Goal: Task Accomplishment & Management: Use online tool/utility

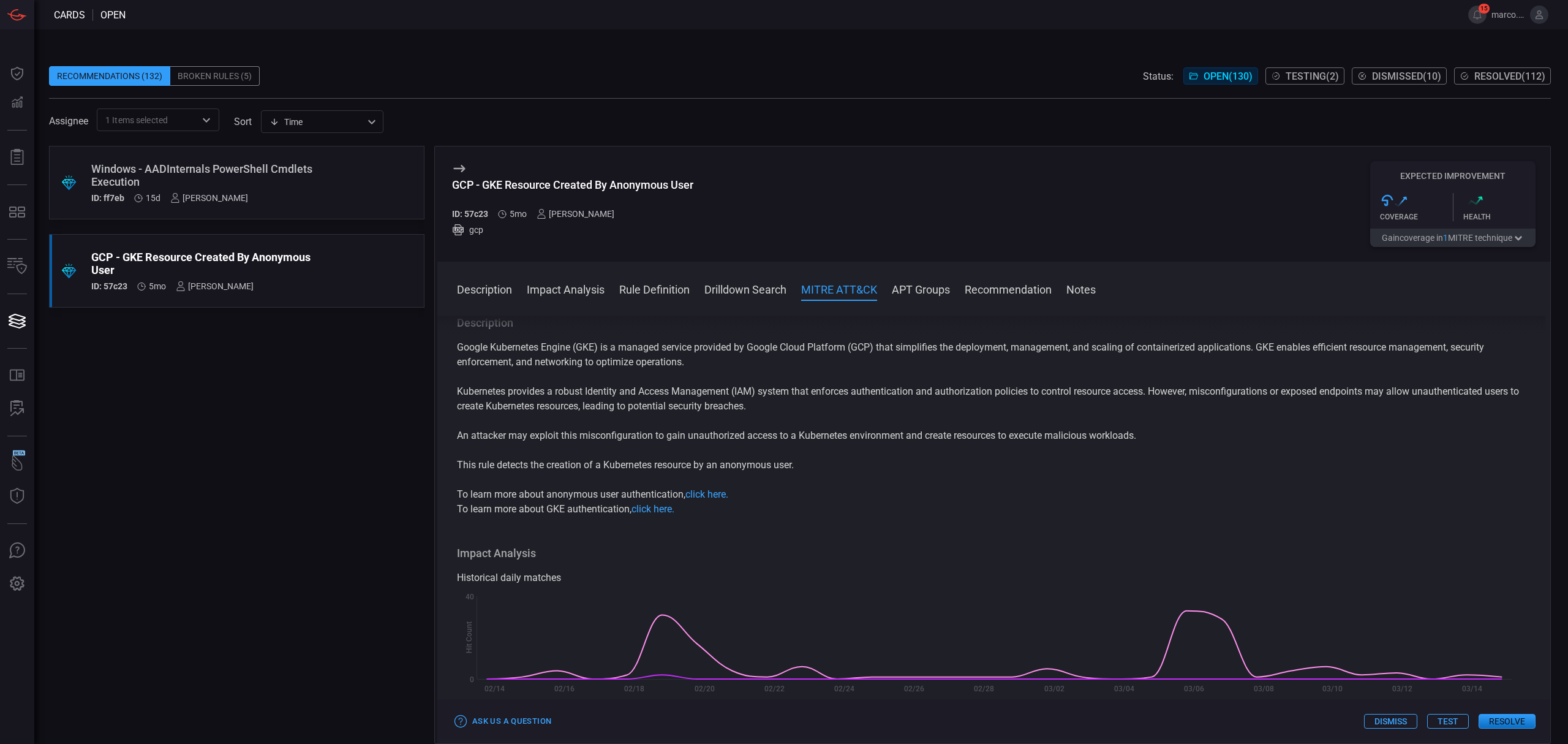
scroll to position [816, 0]
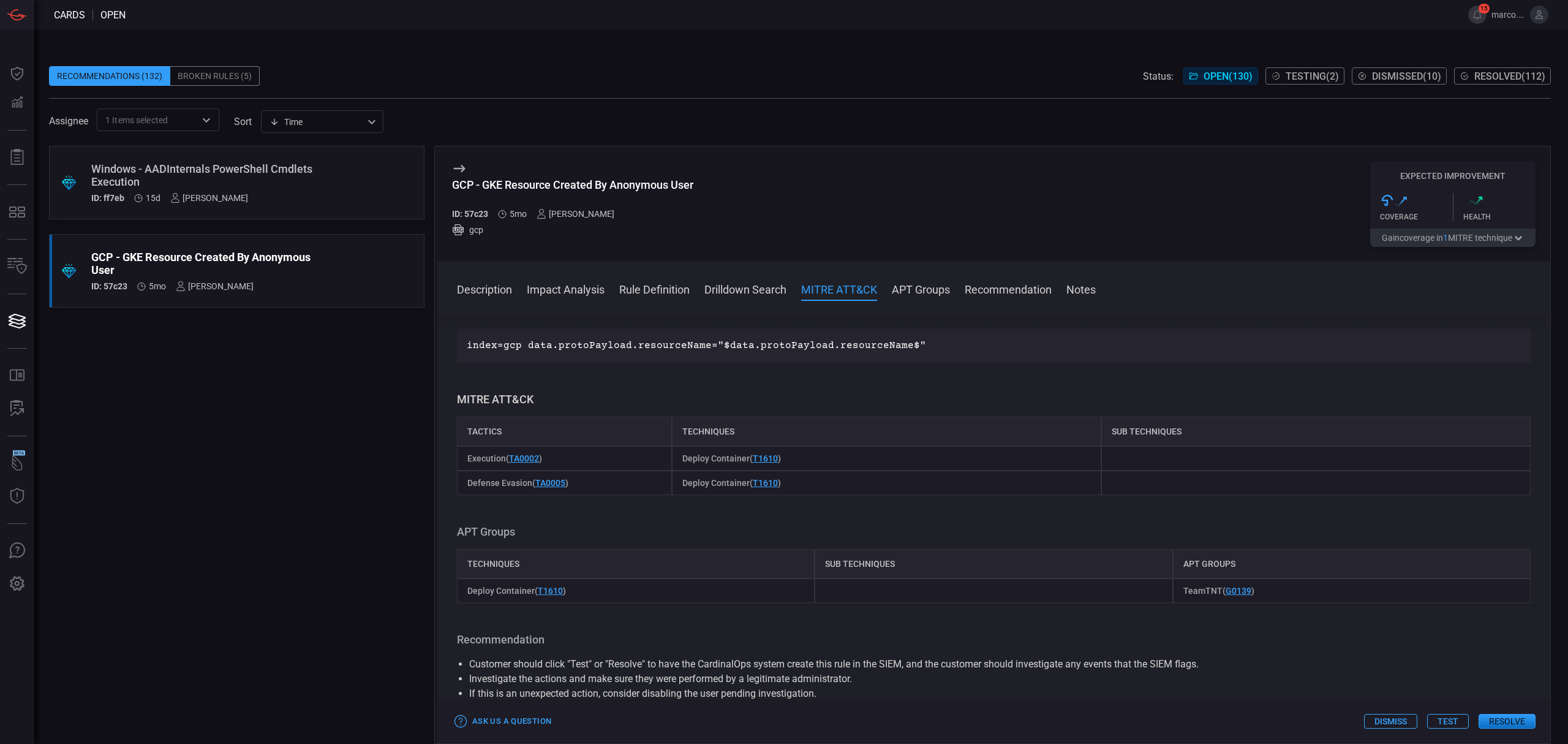
click at [1295, 72] on span "Testing ( 2 )" at bounding box center [1312, 75] width 54 height 11
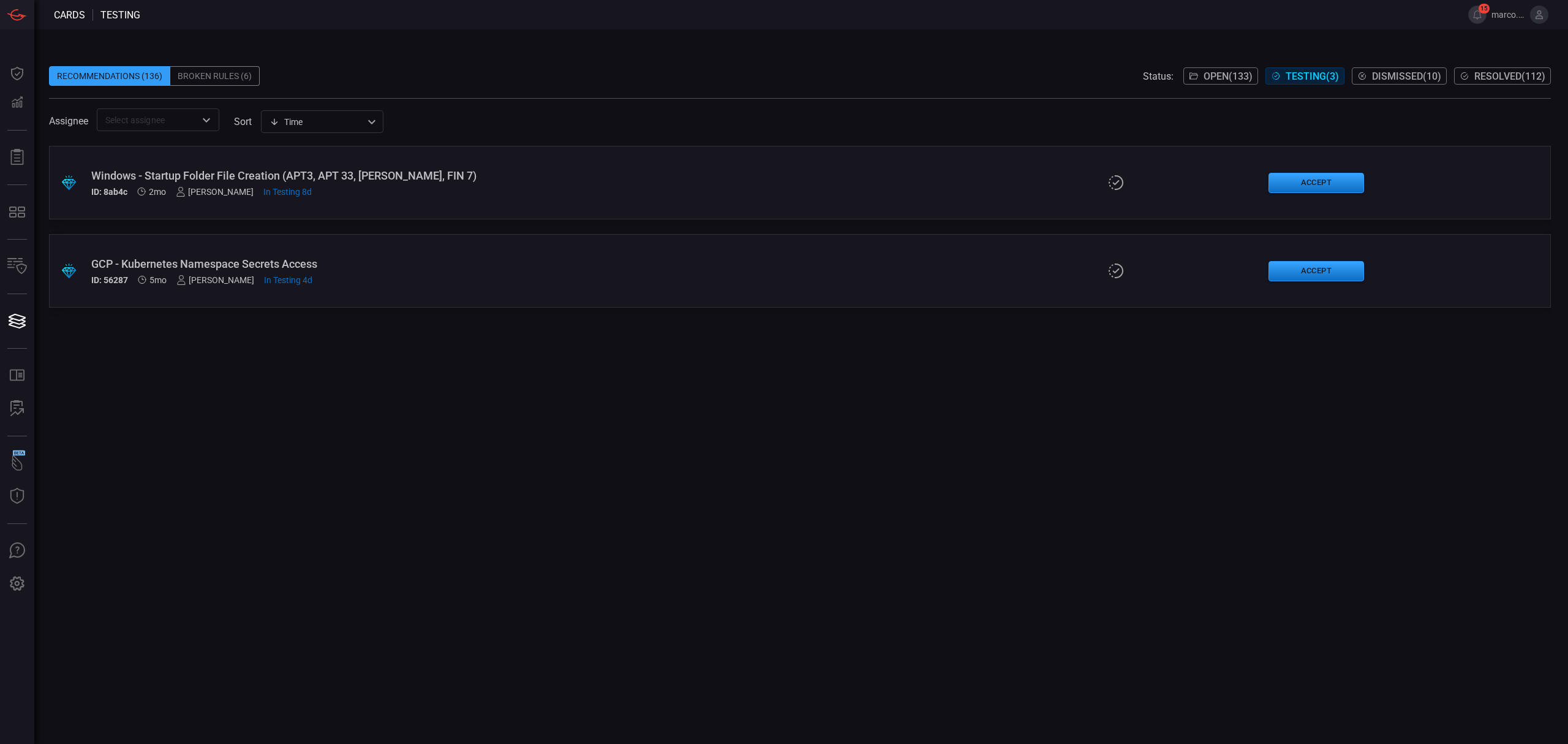
click at [1213, 78] on span "Open ( 133 )" at bounding box center [1228, 75] width 49 height 11
click at [1322, 180] on button "Resolve" at bounding box center [1316, 183] width 96 height 20
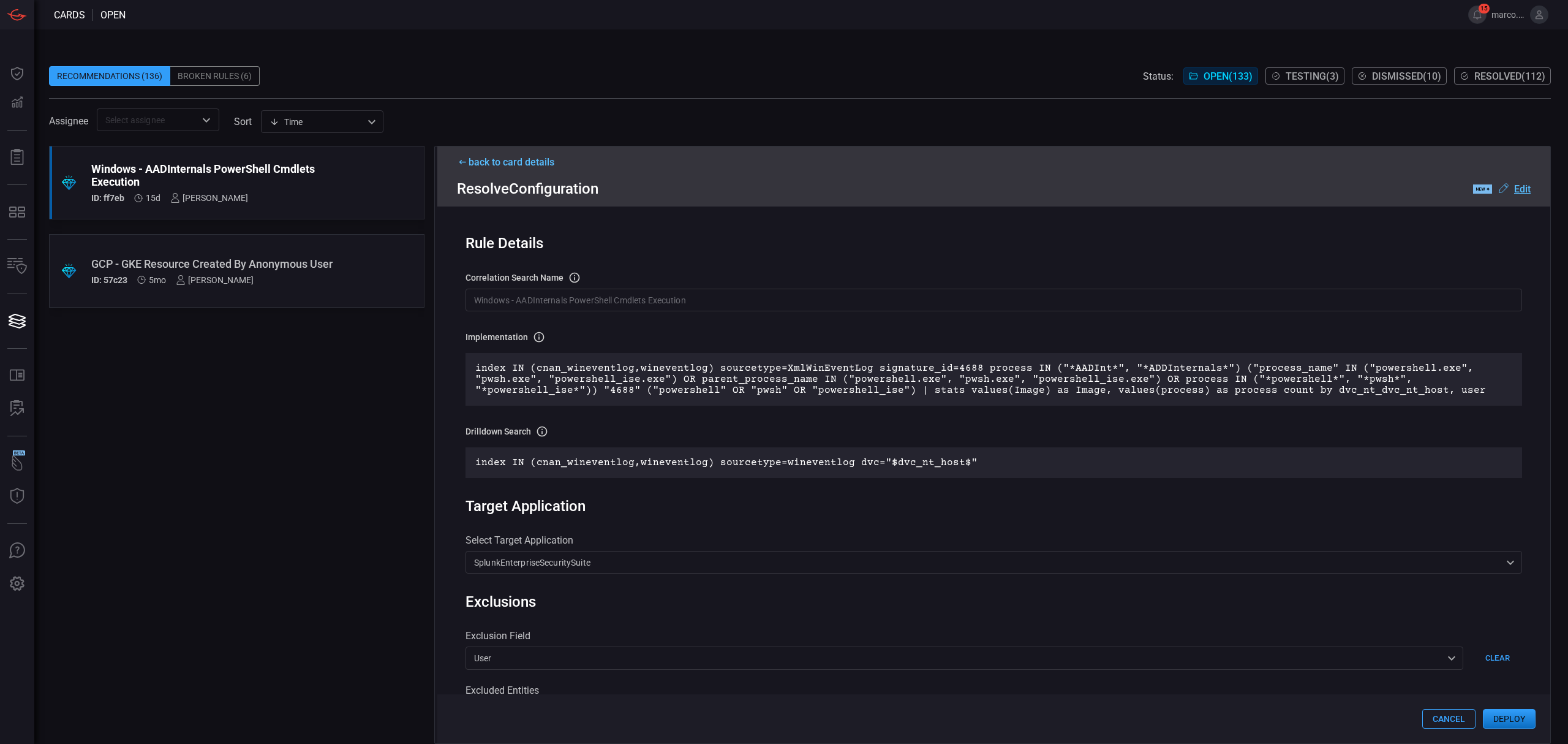
click at [1454, 715] on button "Cancel" at bounding box center [1449, 718] width 54 height 20
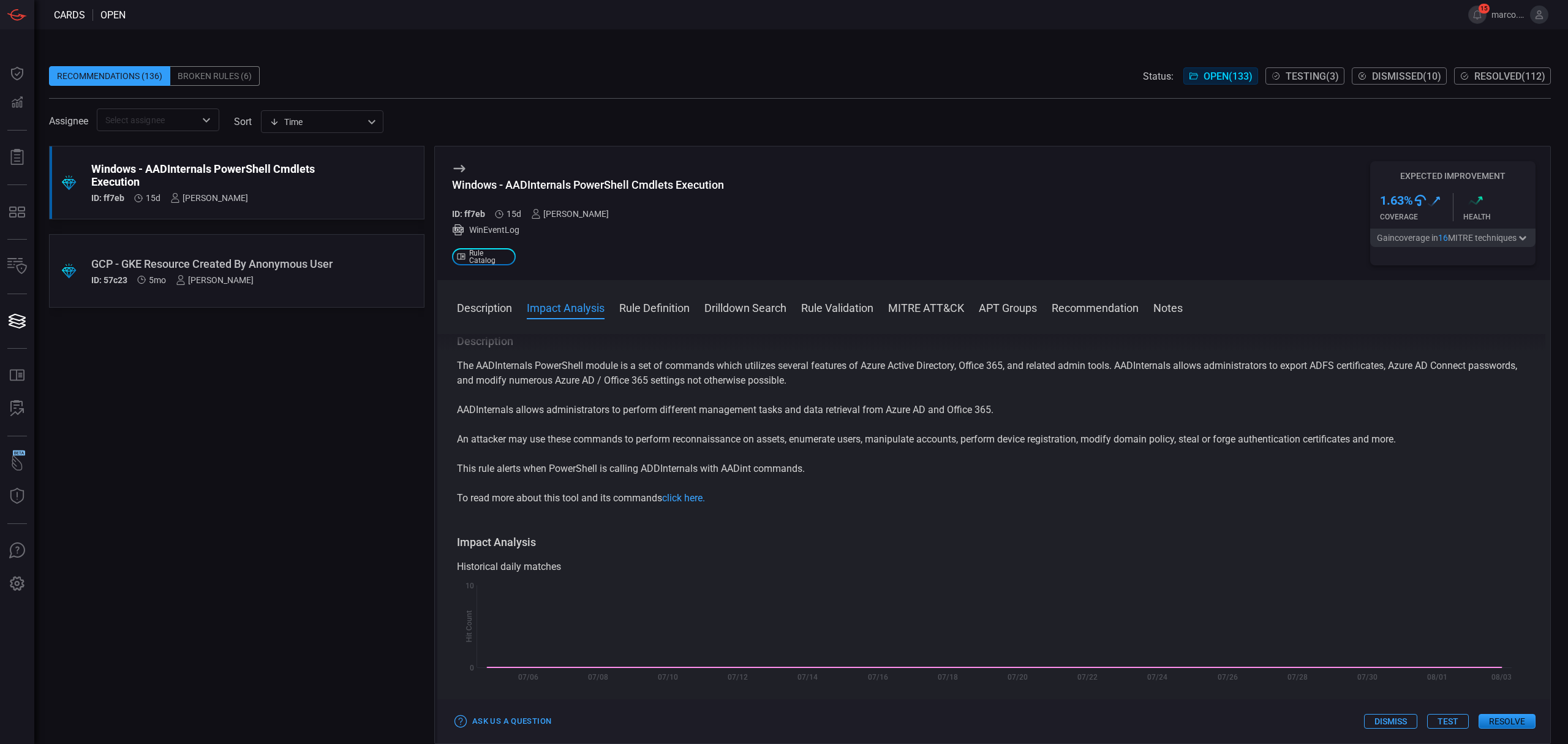
scroll to position [327, 0]
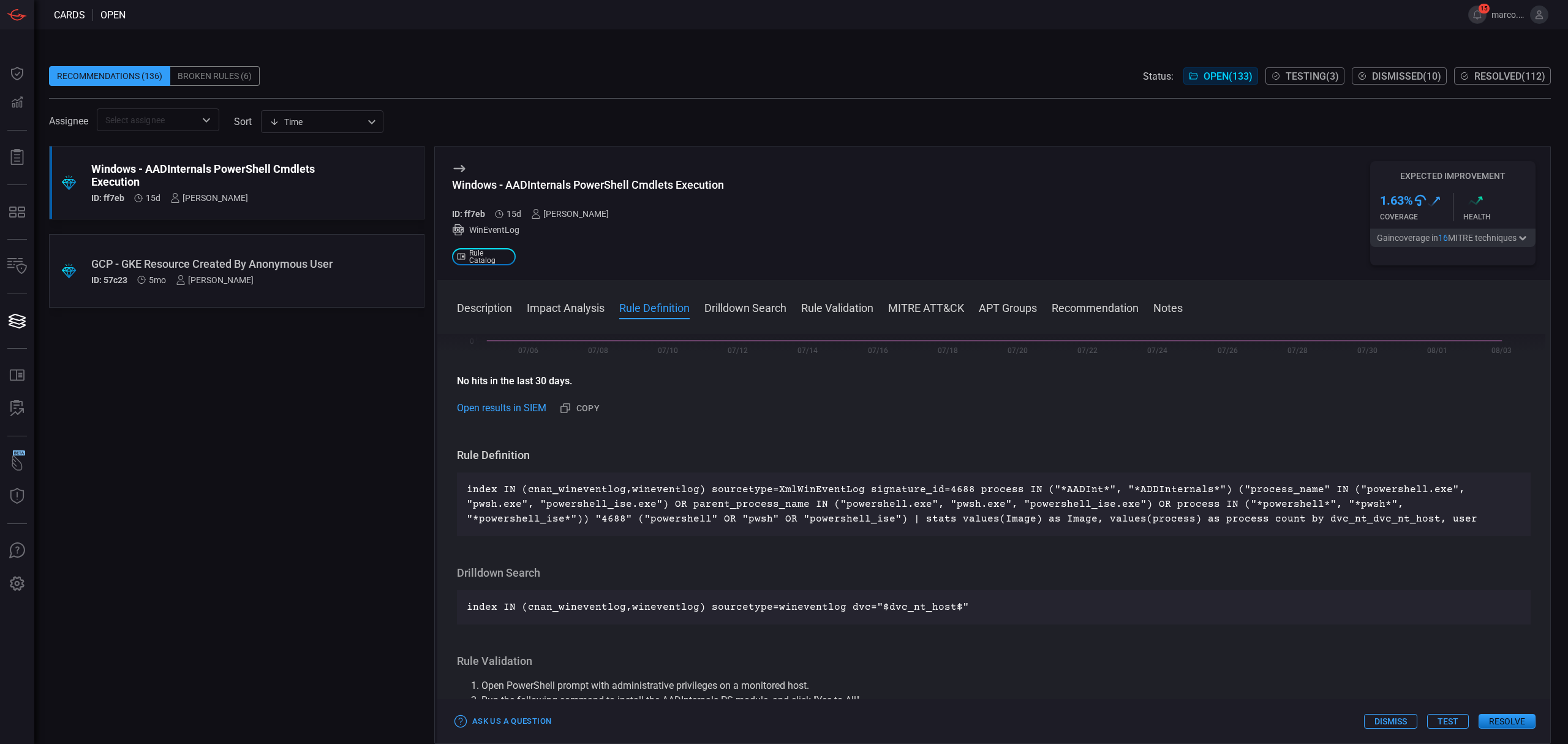
click at [1444, 721] on button "Test" at bounding box center [1448, 721] width 42 height 14
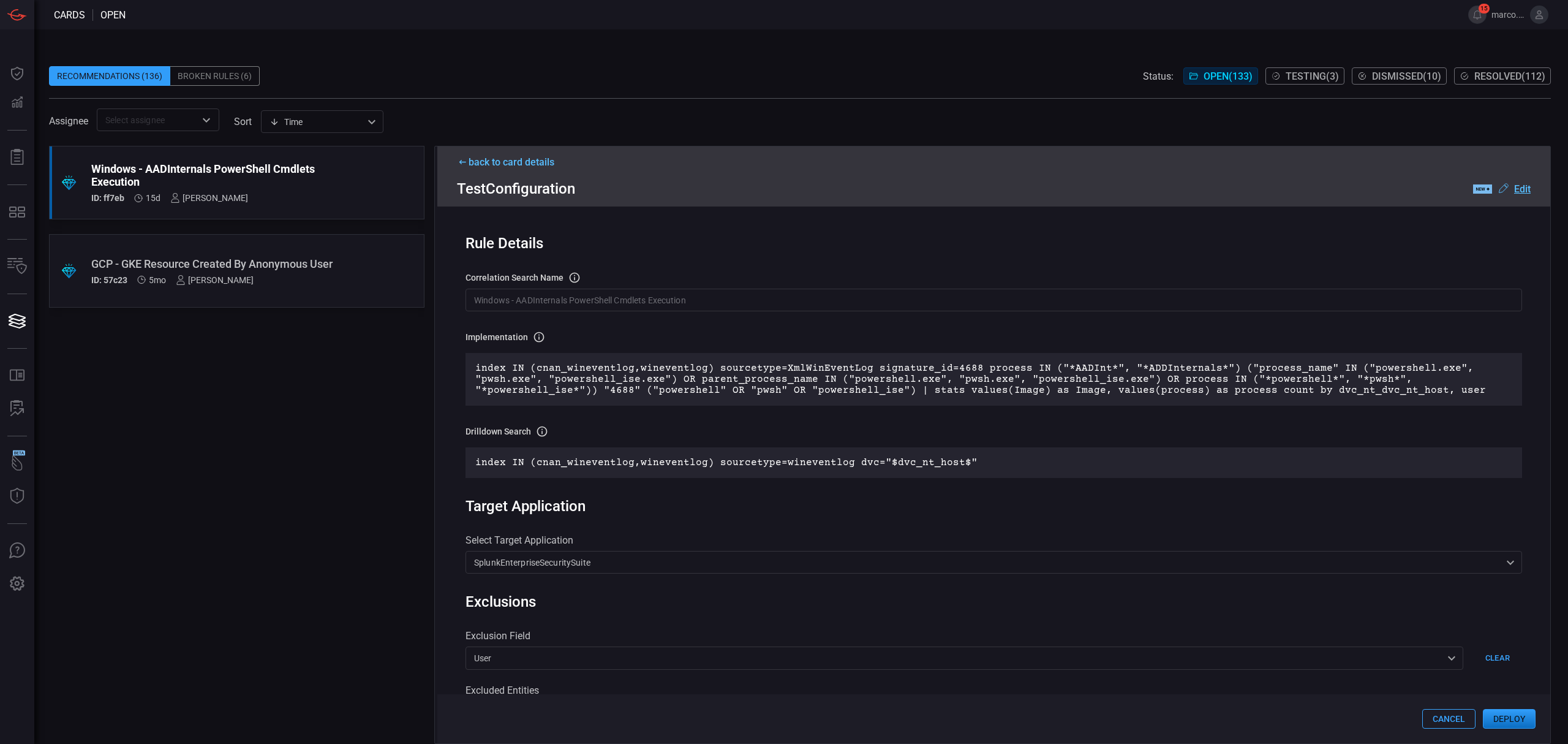
click at [724, 305] on input "Windows - AADInternals PowerShell Cmdlets Execution" at bounding box center [994, 300] width 1056 height 23
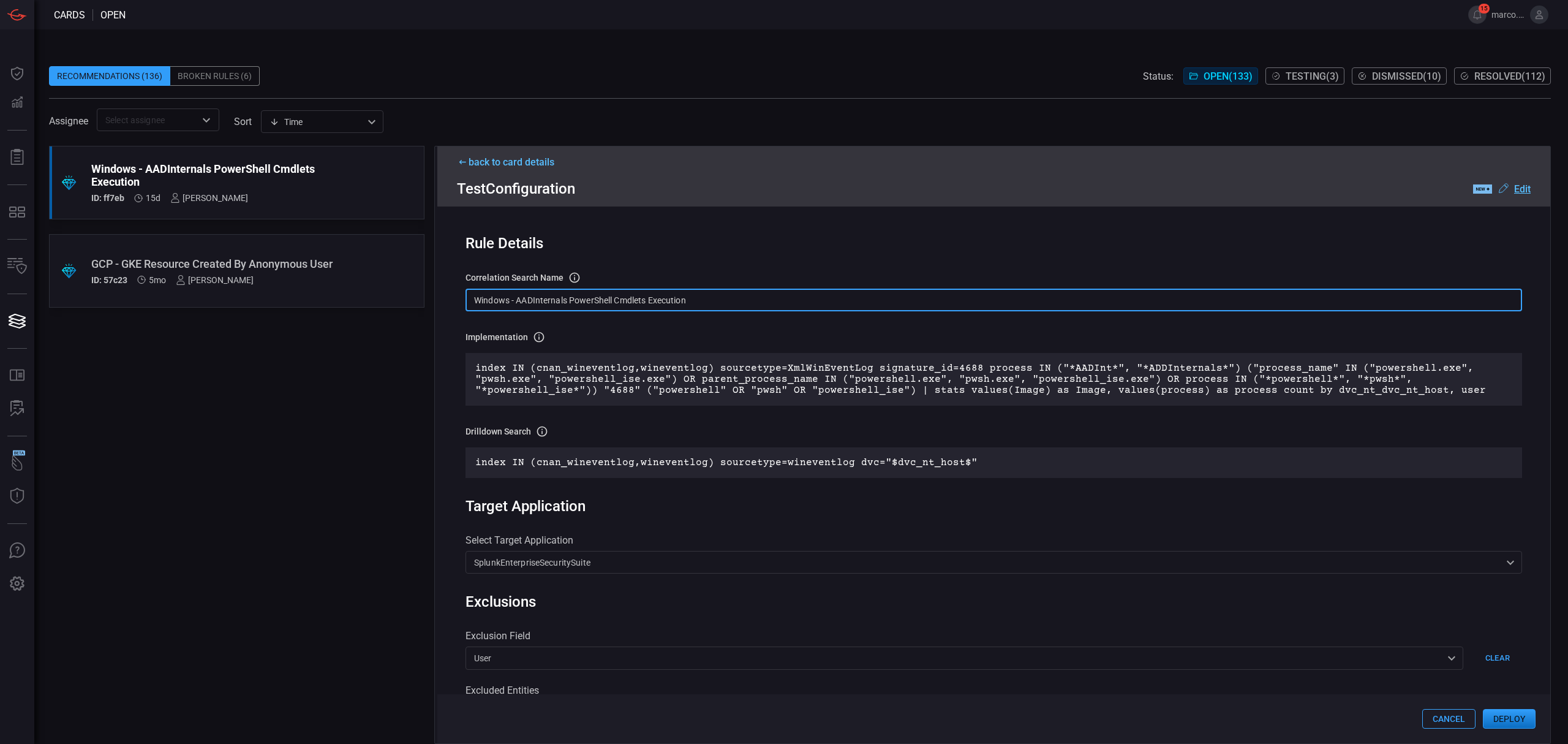
drag, startPoint x: 733, startPoint y: 300, endPoint x: 444, endPoint y: 291, distance: 289.1
click at [444, 291] on div "Rule Details correlation search Name Name of the correlation search that will b…" at bounding box center [994, 475] width 1113 height 536
paste input "T1059.001 -"
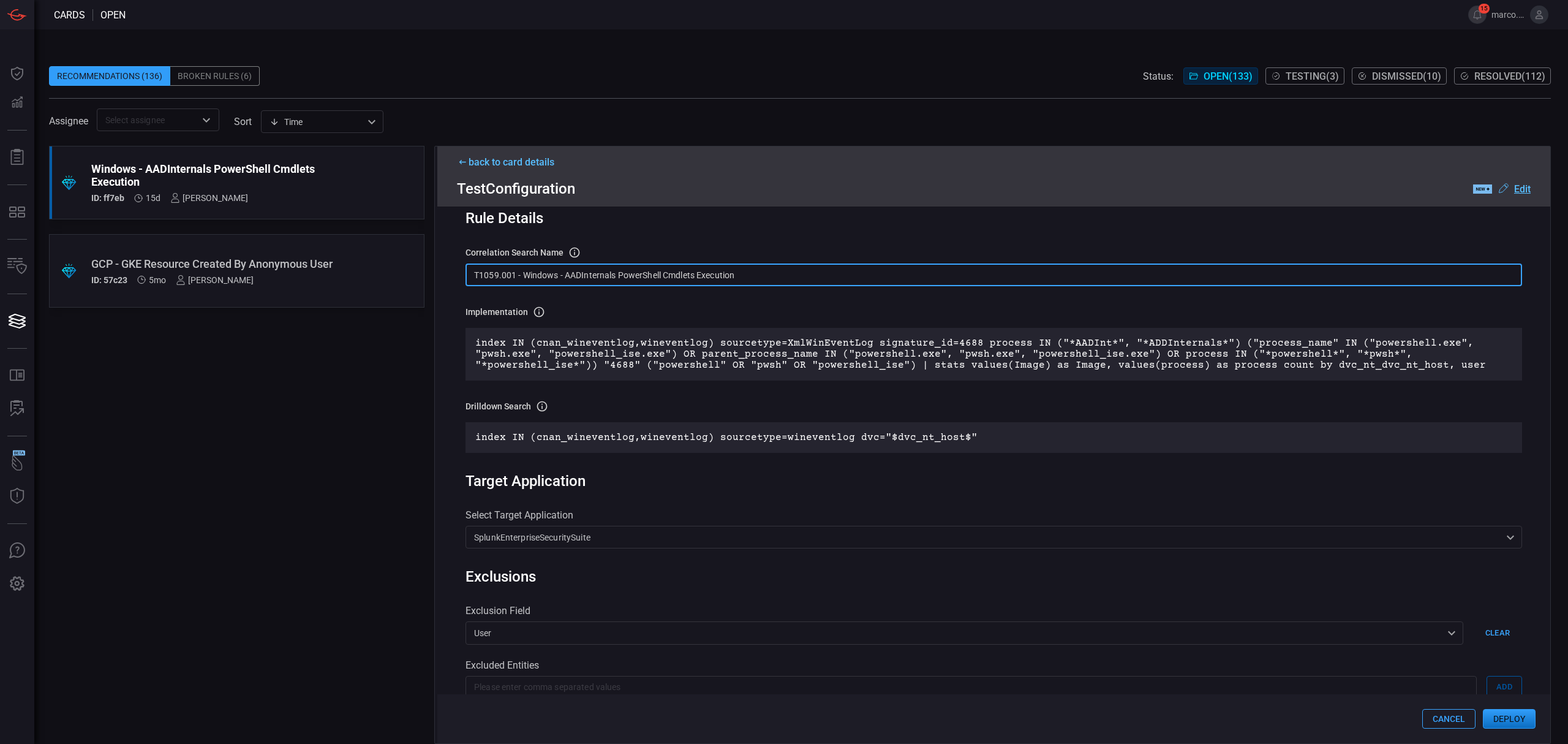
scroll to position [0, 0]
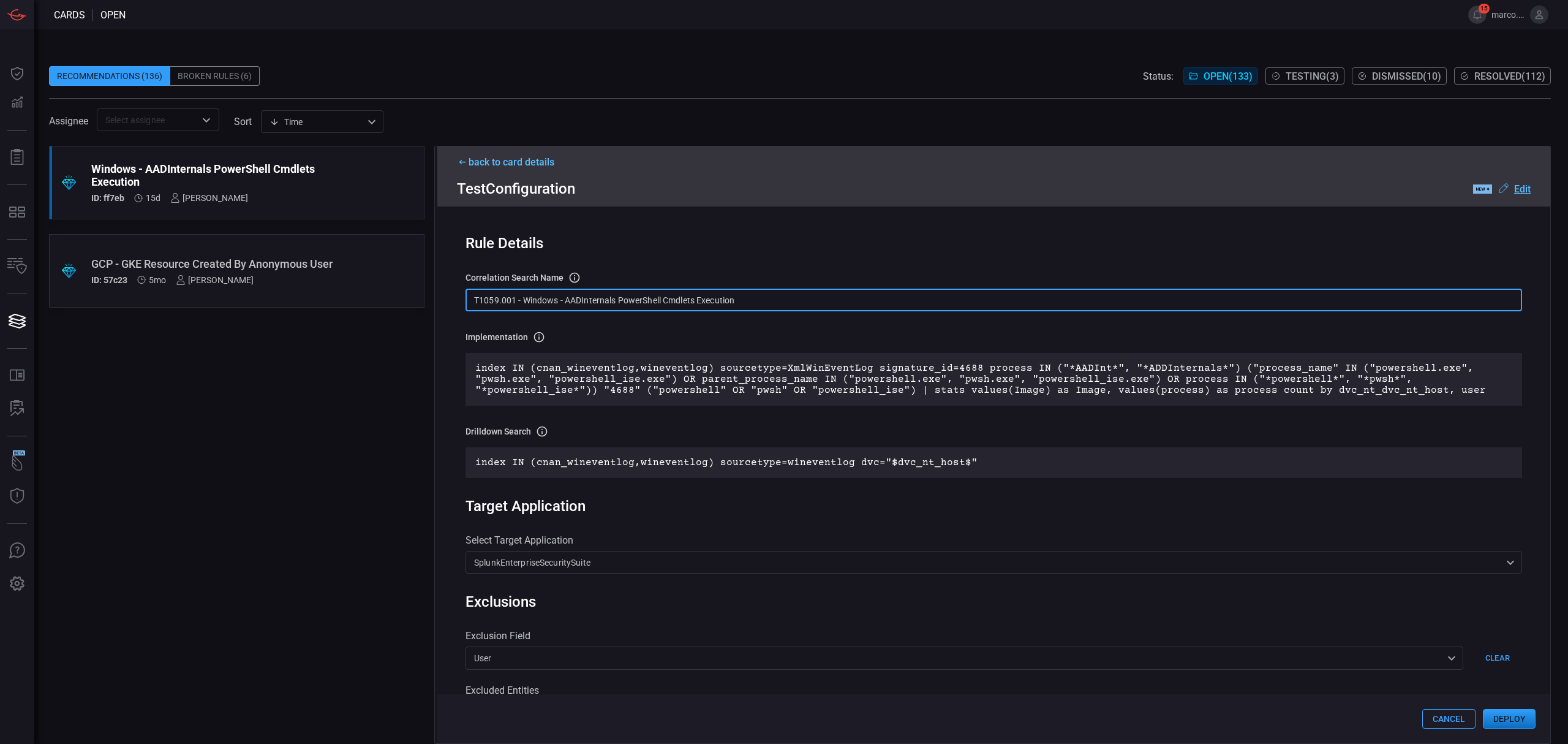
type input "T1059.001 - Windows - AADInternals PowerShell Cmdlets Execution"
click at [1524, 189] on u "Edit" at bounding box center [1523, 189] width 17 height 11
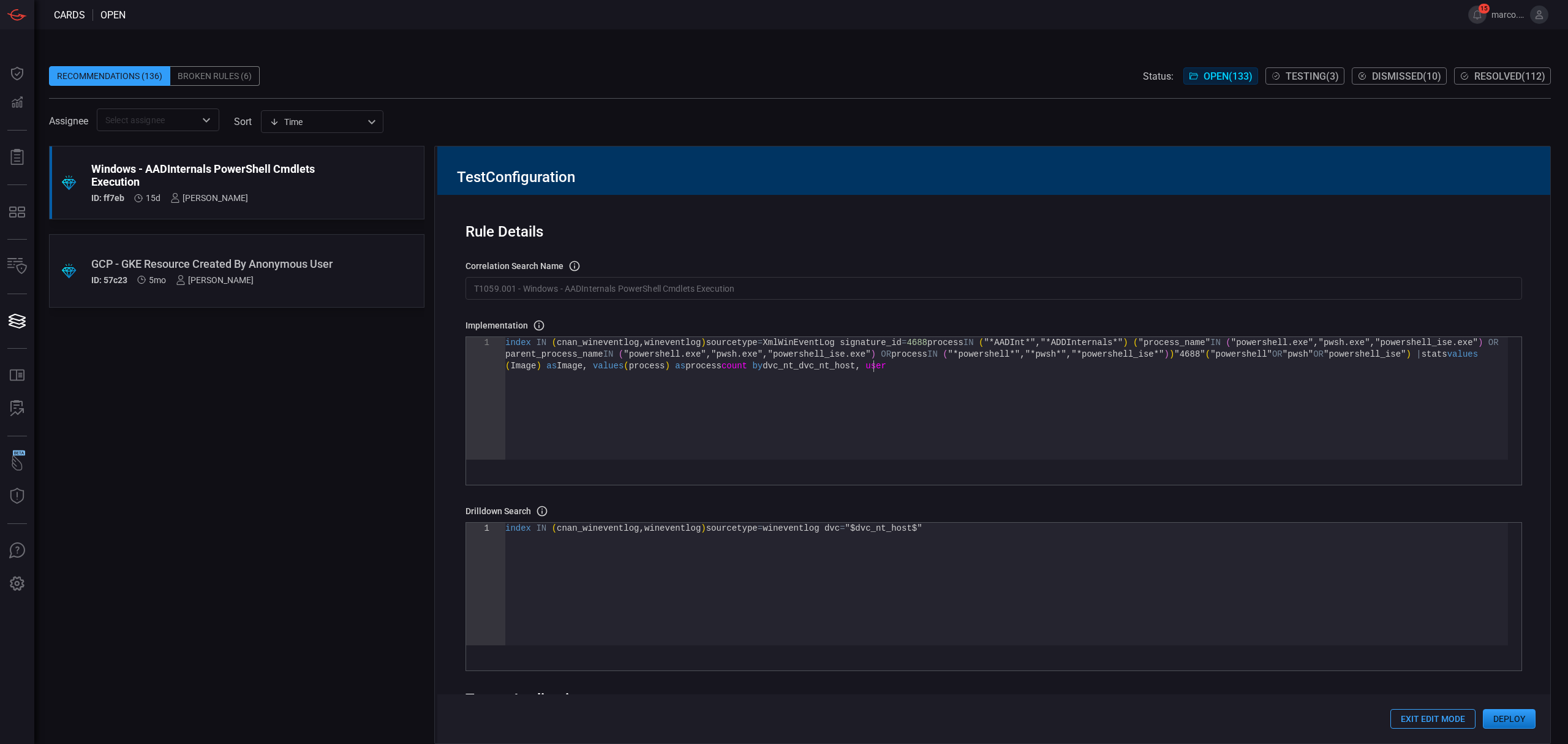
click at [860, 395] on div "index IN ( cnan_wineventlog , wineventlog ) sourcetype = XmlWinEventLog signatu…" at bounding box center [1007, 410] width 1003 height 146
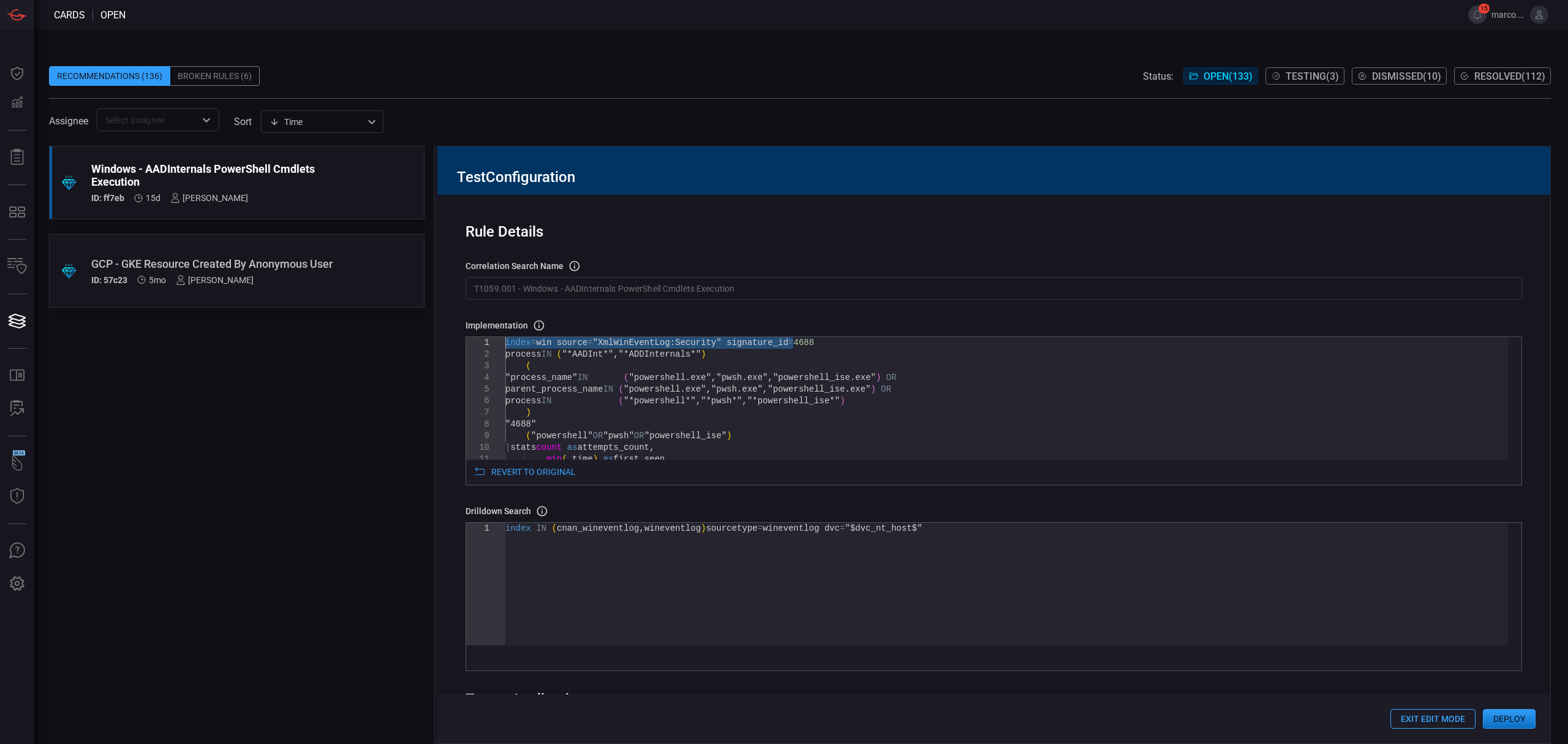
drag, startPoint x: 793, startPoint y: 340, endPoint x: 485, endPoint y: 344, distance: 308.0
click at [506, 344] on div "| stats count as attempts_count , min ( _time ) as first_seen , ) "4688" ( "pow…" at bounding box center [1007, 527] width 1003 height 379
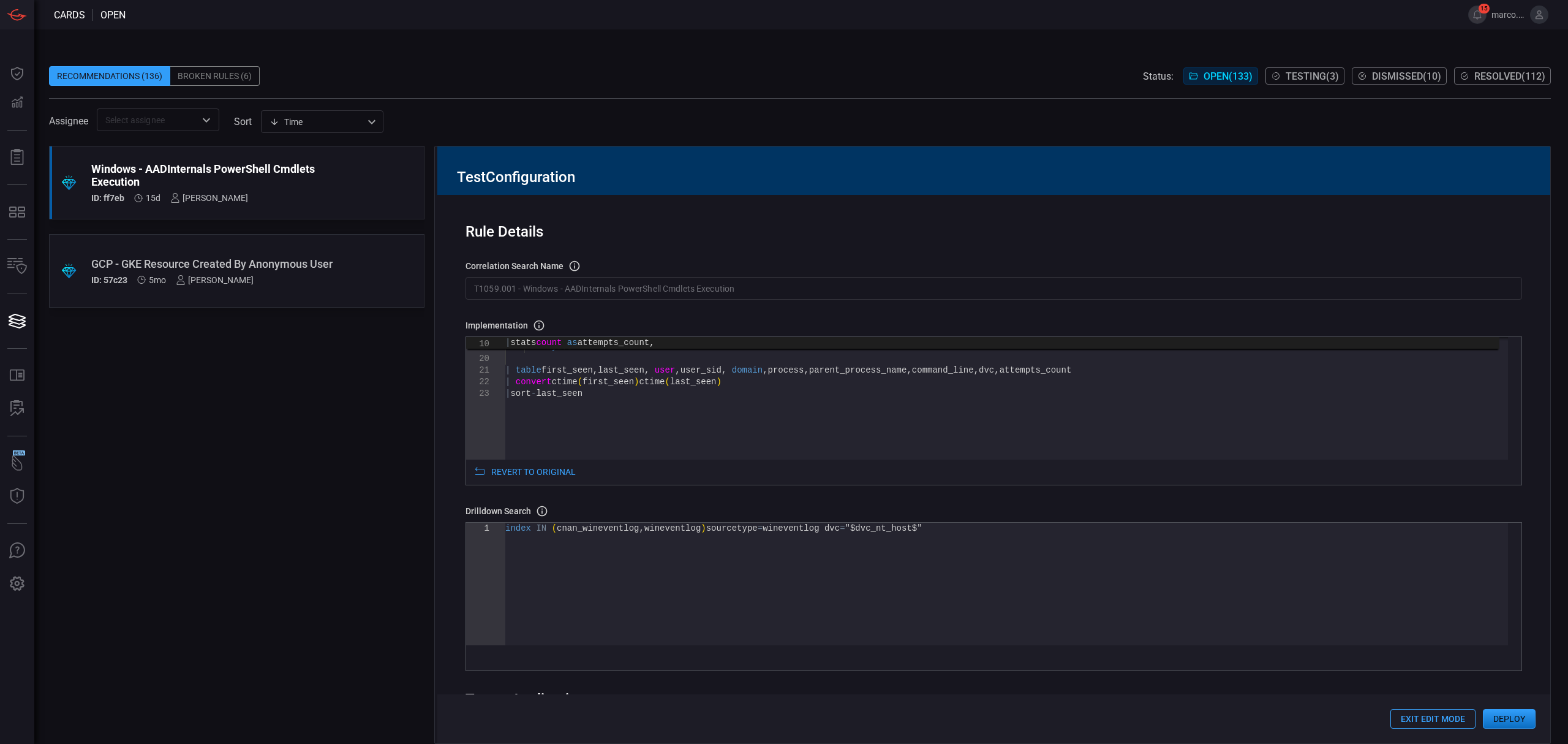
type textarea "| table first_seen, last_seen, user, user_sid, domain, process, parent_process_…"
click at [982, 371] on div "| convert ctime ( first_seen ) ctime ( last_seen ) | sort - last_seen values ( …" at bounding box center [1007, 321] width 1003 height 379
click at [851, 527] on div "index IN ( cnan_wineventlog , wineventlog ) sourcetype = wineventlog dvc = "$dv…" at bounding box center [1007, 584] width 1003 height 122
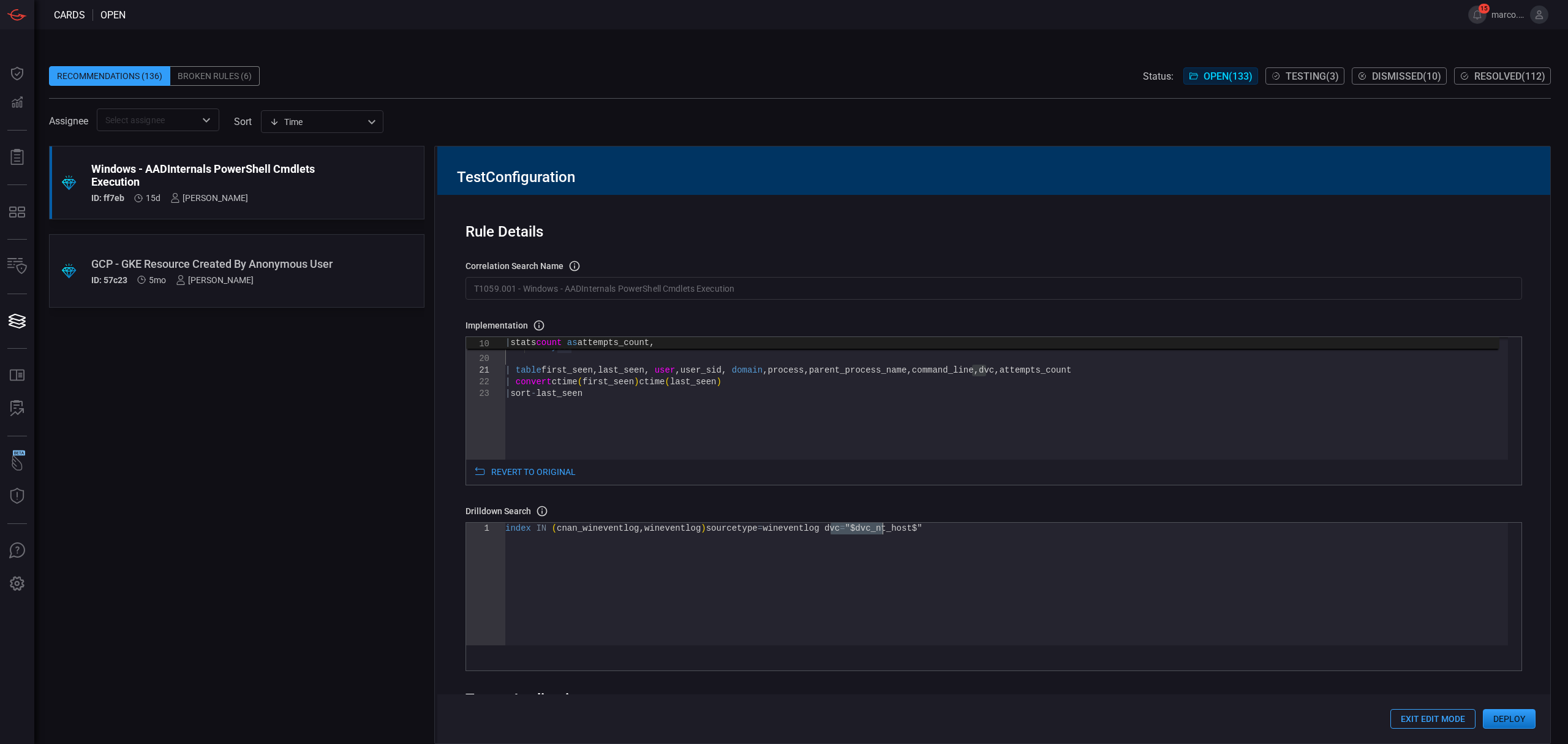
type textarea "index IN (cnan_wineventlog,wineventlog) sourcetype=wineventlog dvc="$dvc$""
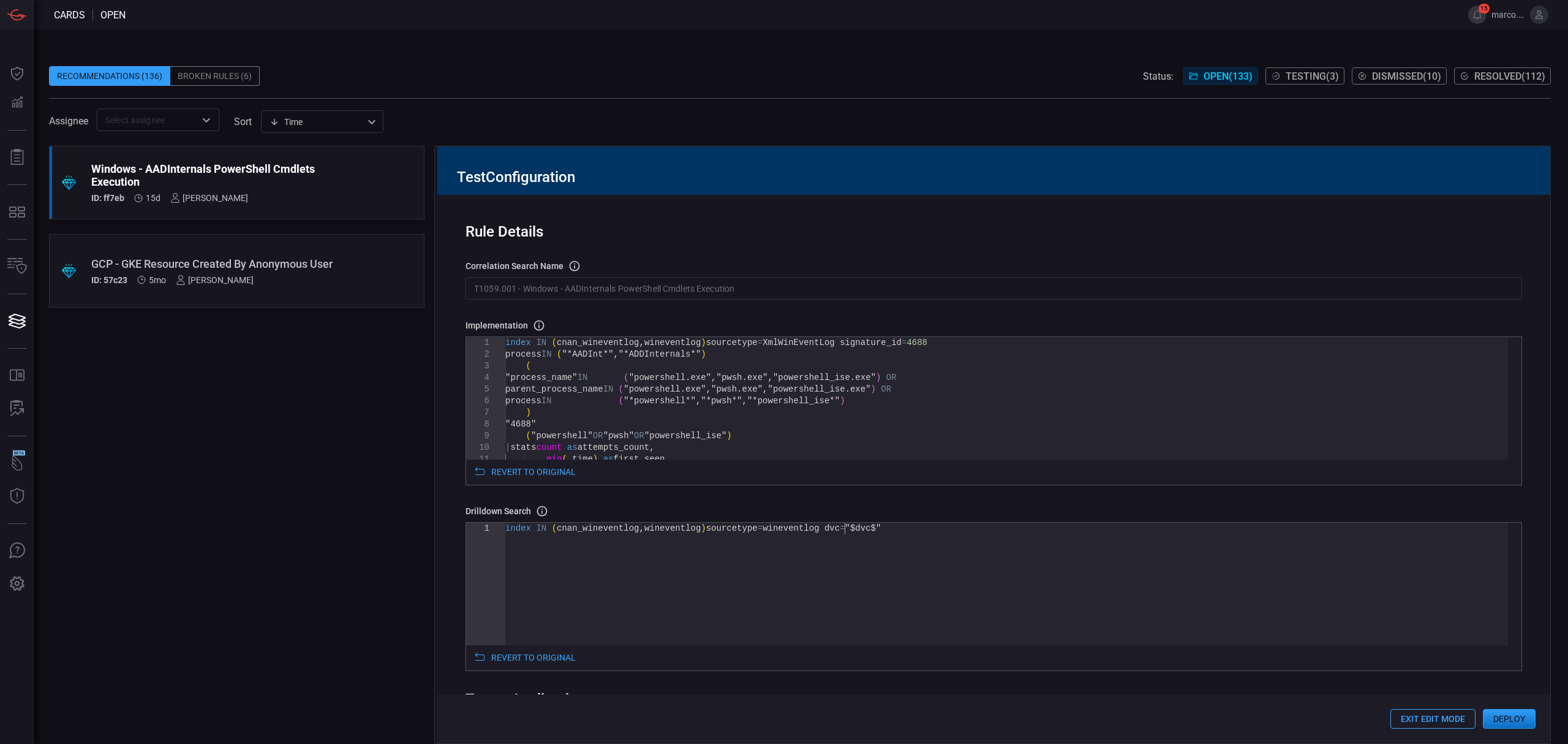
type textarea "index IN (cnan_wineventlog,wineventlog) sourcetype=XmlWinEventLog signature_id=…"
click at [773, 341] on div "min ( _time ) as first_seen , "4688" ( "powershell" OR "pwsh" OR "powershell_is…" at bounding box center [1007, 527] width 1003 height 379
click at [770, 529] on div "index IN ( cnan_wineventlog , wineventlog ) sourcetype = wineventlog dvc = "$dv…" at bounding box center [1007, 584] width 1003 height 122
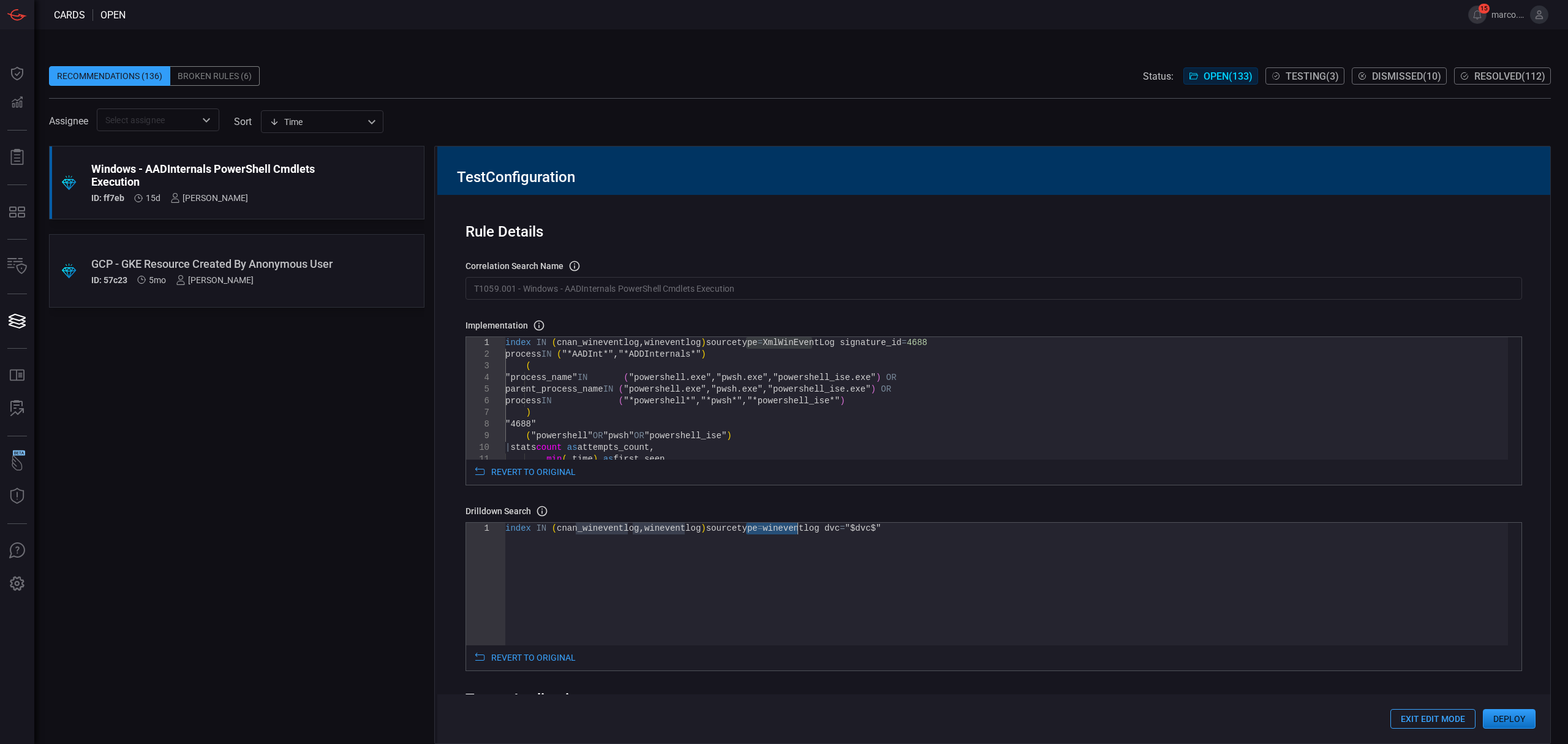
type textarea "index IN (cnan_wineventlog,wineventlog) sourcetype=XmlWinEventLog dvc="$dvc$""
click at [786, 361] on div "min ( _time ) as first_seen , "4688" ( "powershell" OR "pwsh" OR "powershell_is…" at bounding box center [1007, 527] width 1003 height 379
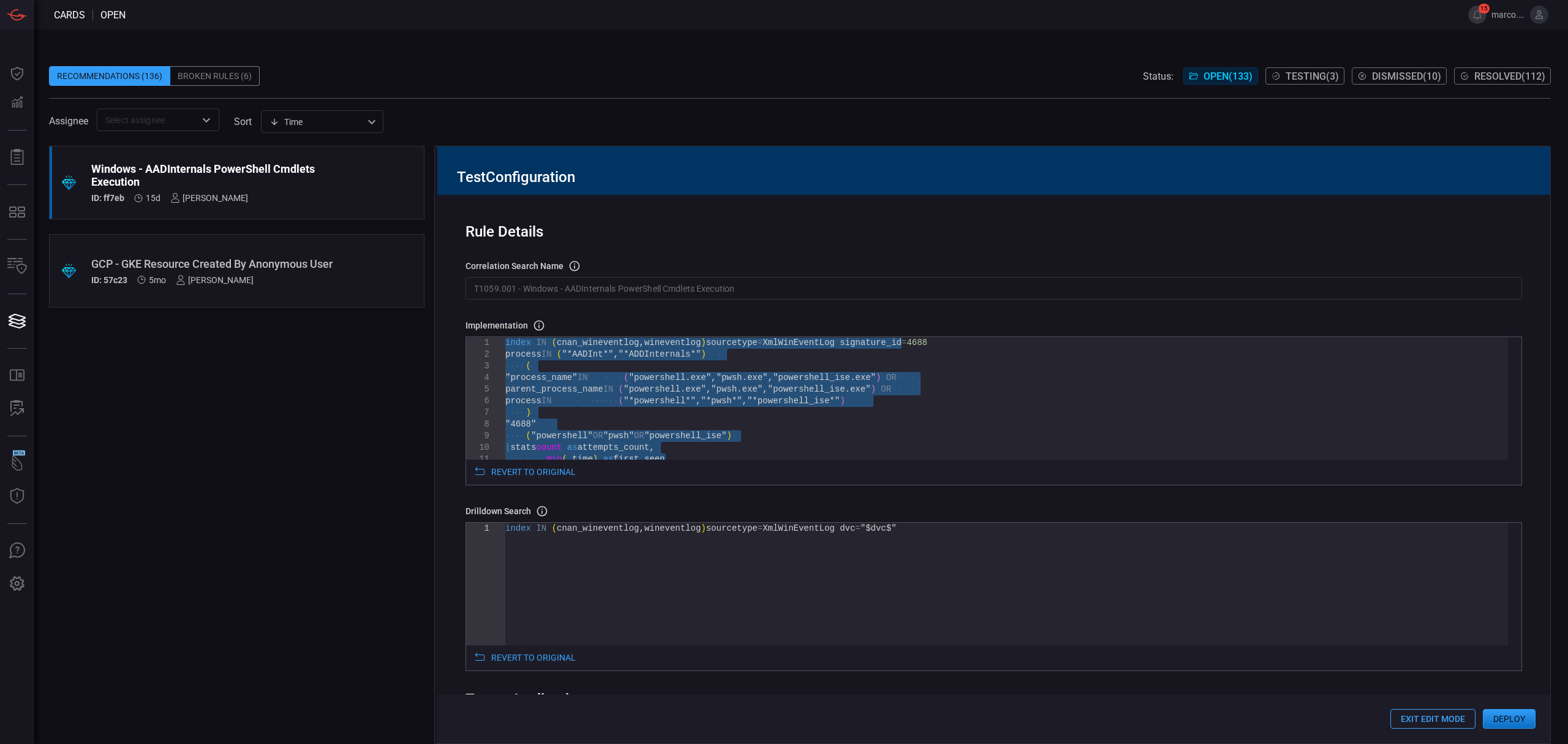
click at [774, 340] on div "min ( _time ) as first_seen , "4688" ( "powershell" OR "pwsh" OR "powershell_is…" at bounding box center [1007, 527] width 1003 height 379
type textarea "index IN (cnan_wineventlog,wineventlog) sourcetype=XmlWinEventLog signature_id=…"
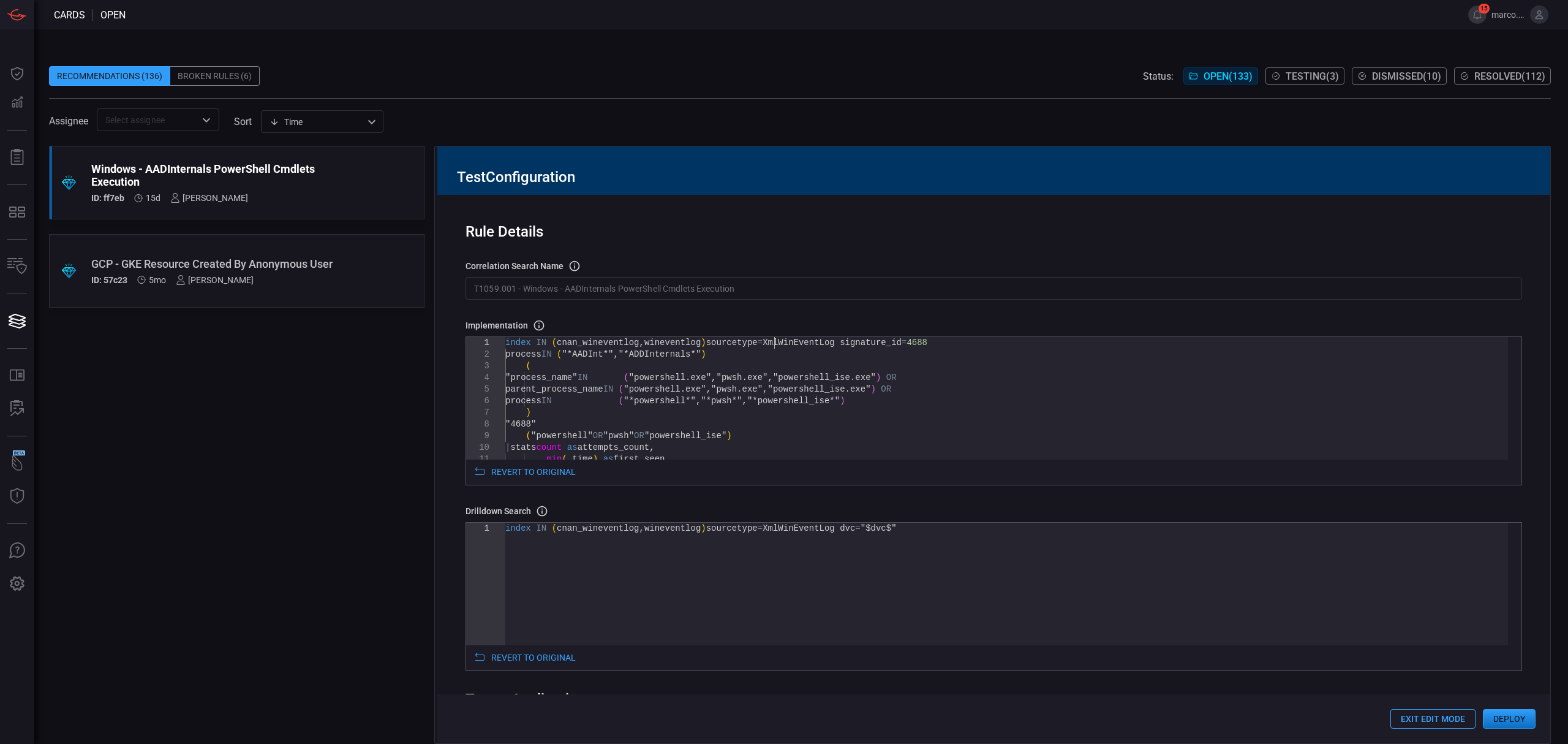
click at [774, 340] on div "min ( _time ) as first_seen , "4688" ( "powershell" OR "pwsh" OR "powershell_is…" at bounding box center [1007, 527] width 1003 height 379
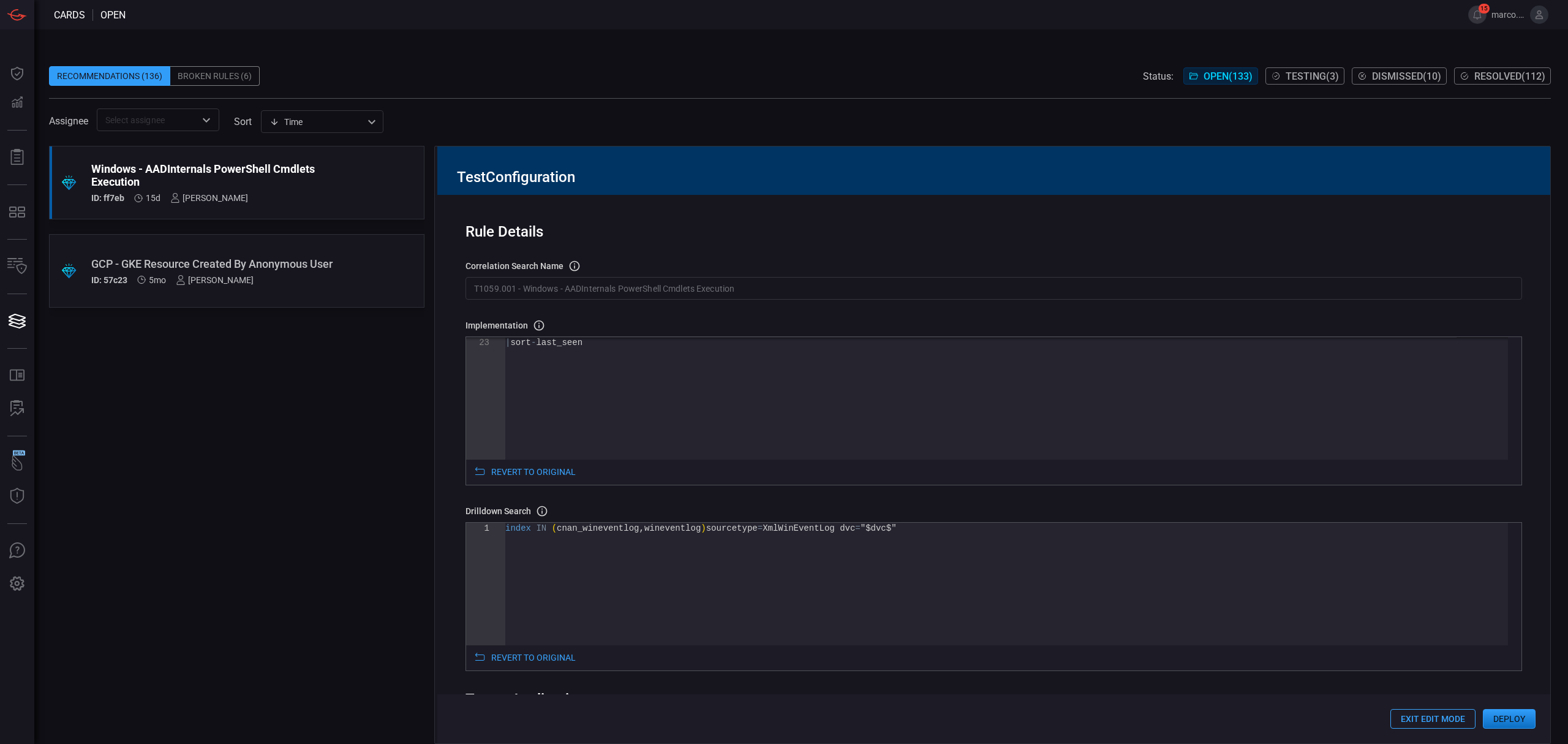
click at [1503, 718] on button "Deploy" at bounding box center [1510, 718] width 53 height 20
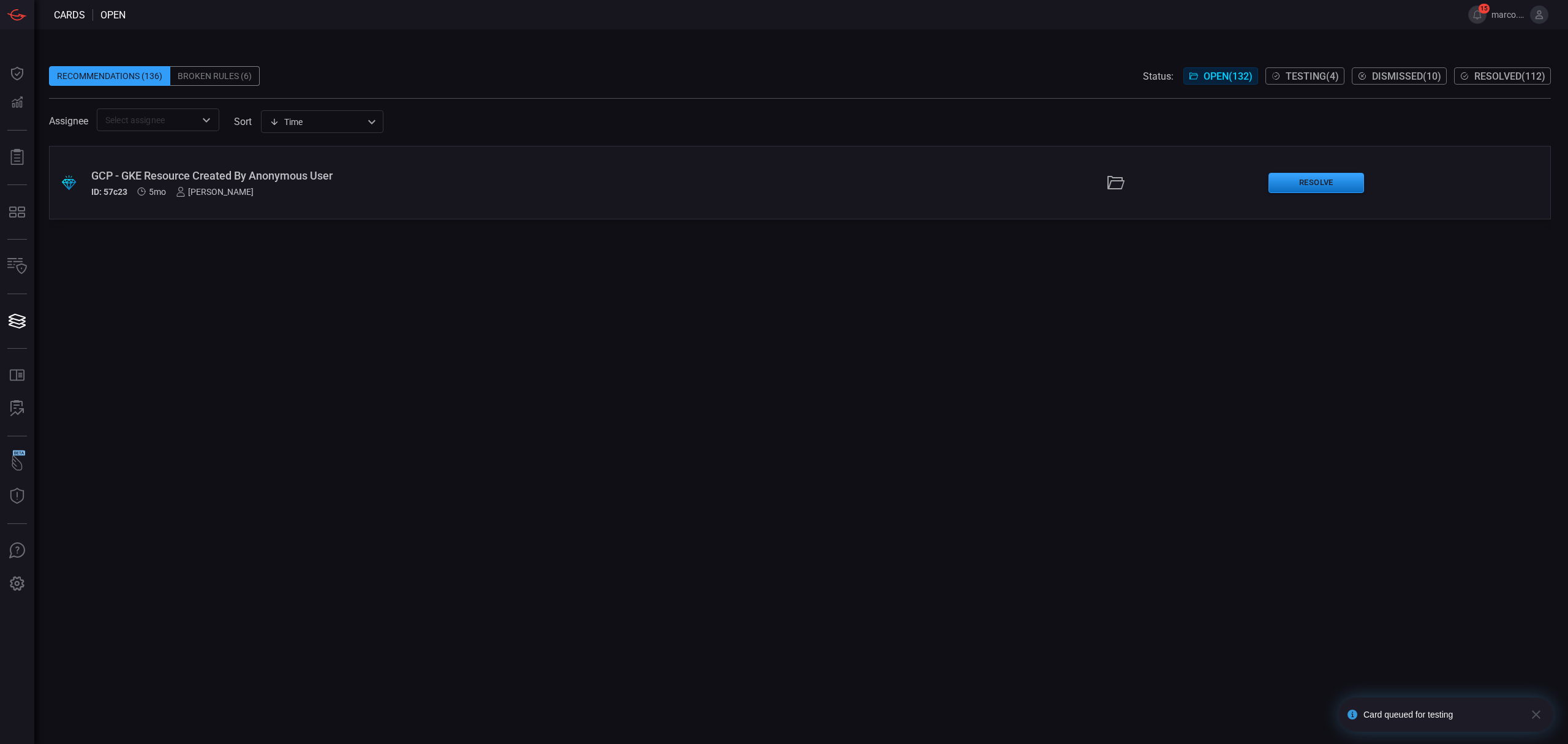
click at [275, 172] on div "GCP - GKE Resource Created By Anonymous User" at bounding box center [383, 175] width 585 height 13
